Goal: Information Seeking & Learning: Learn about a topic

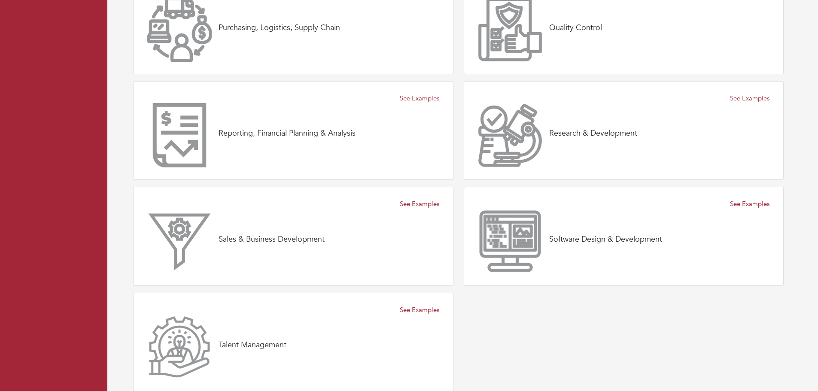
scroll to position [1064, 0]
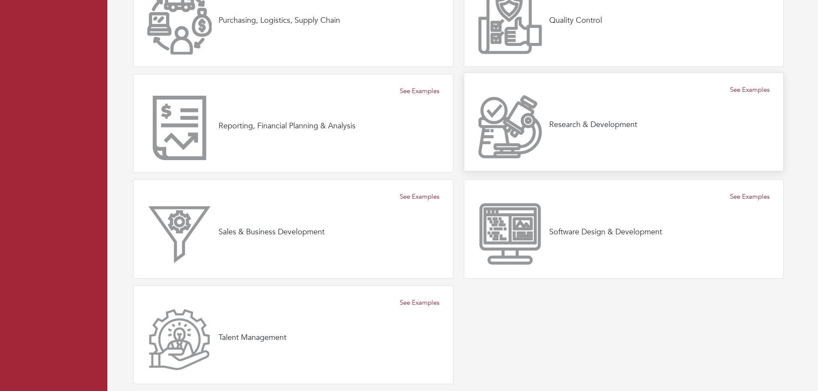
click at [745, 95] on div "Research & Development" at bounding box center [624, 127] width 292 height 64
click at [745, 89] on link "See Examples" at bounding box center [750, 90] width 40 height 10
